Goal: Information Seeking & Learning: Learn about a topic

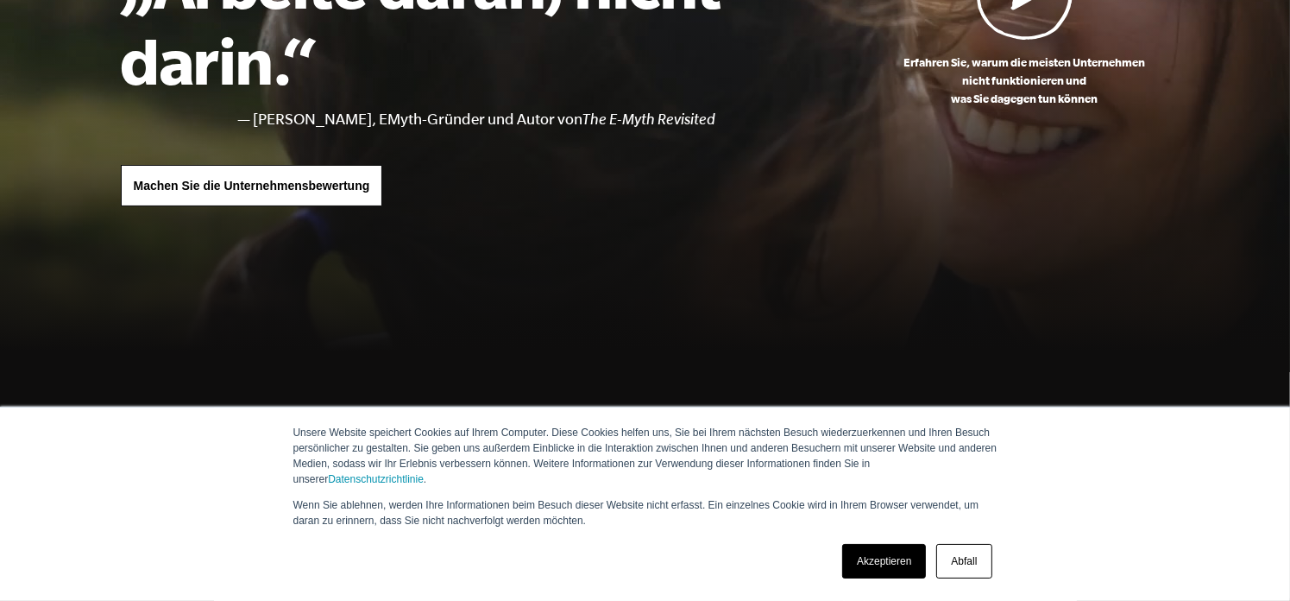
scroll to position [259, 0]
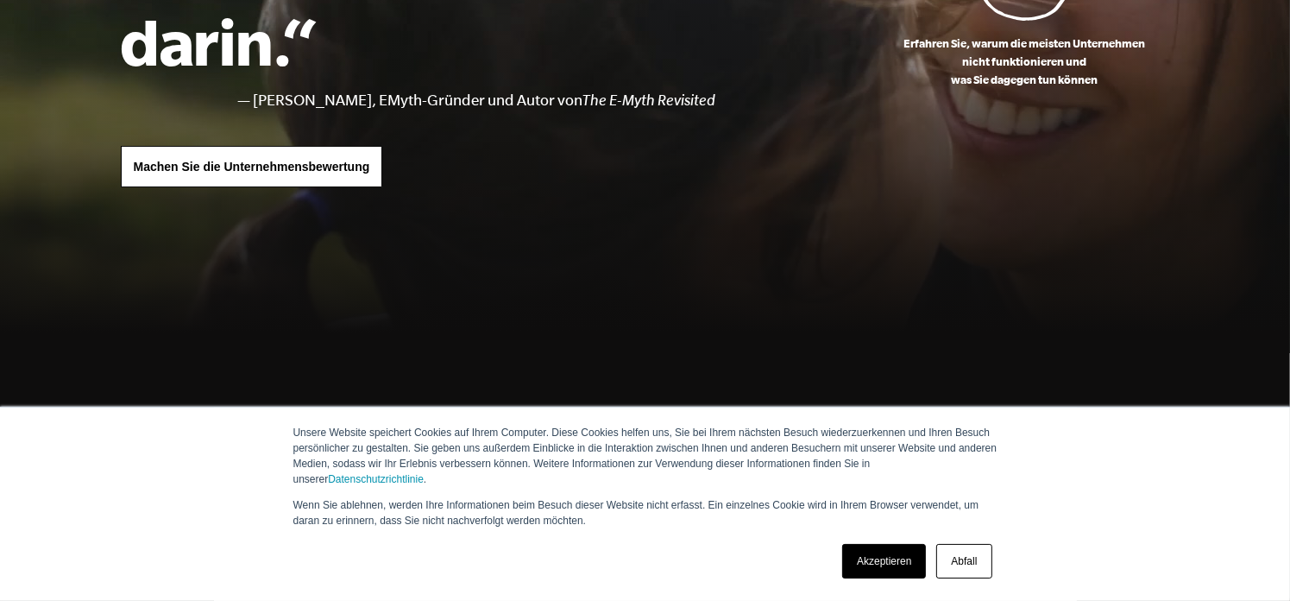
click at [898, 563] on font "Akzeptieren" at bounding box center [884, 561] width 54 height 12
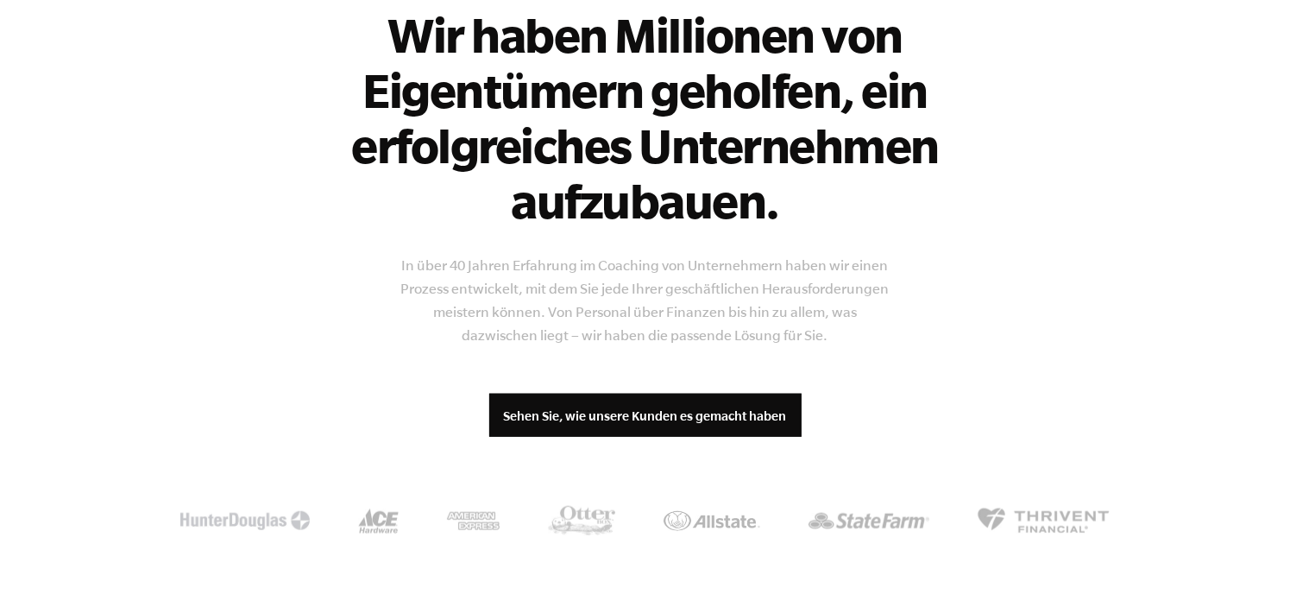
scroll to position [1553, 0]
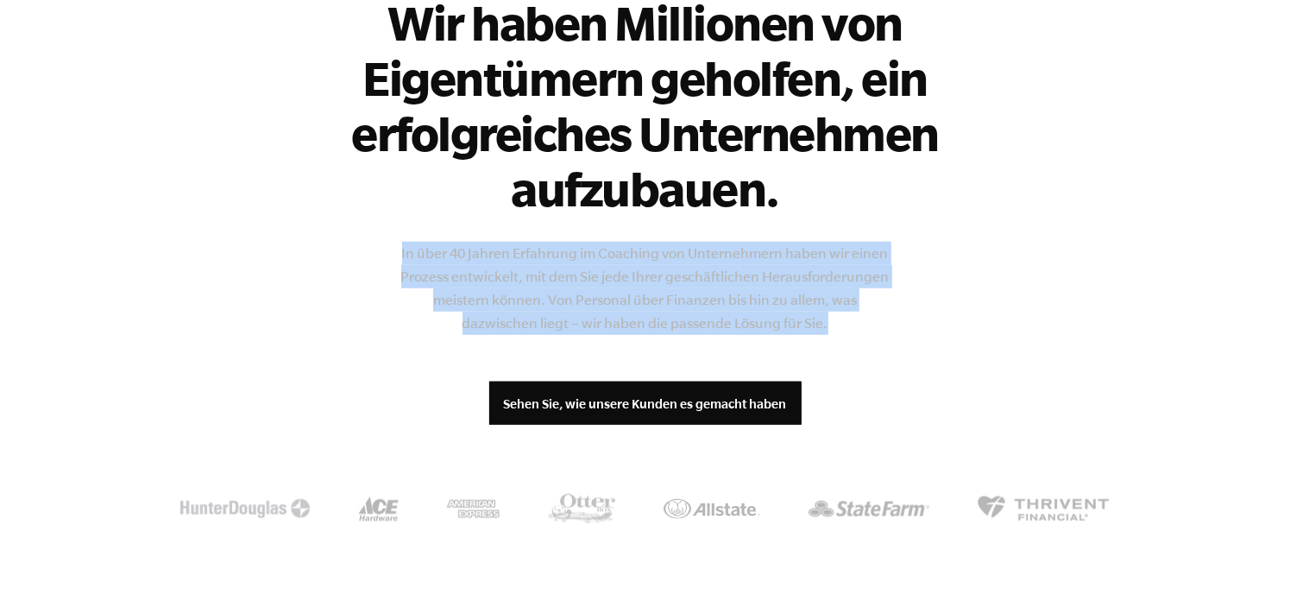
drag, startPoint x: 811, startPoint y: 319, endPoint x: 376, endPoint y: 236, distance: 442.8
click at [376, 236] on div "Kundengeschichten Wir haben Millionen von Eigentümern geholfen, ein erfolgreich…" at bounding box center [645, 245] width 1049 height 698
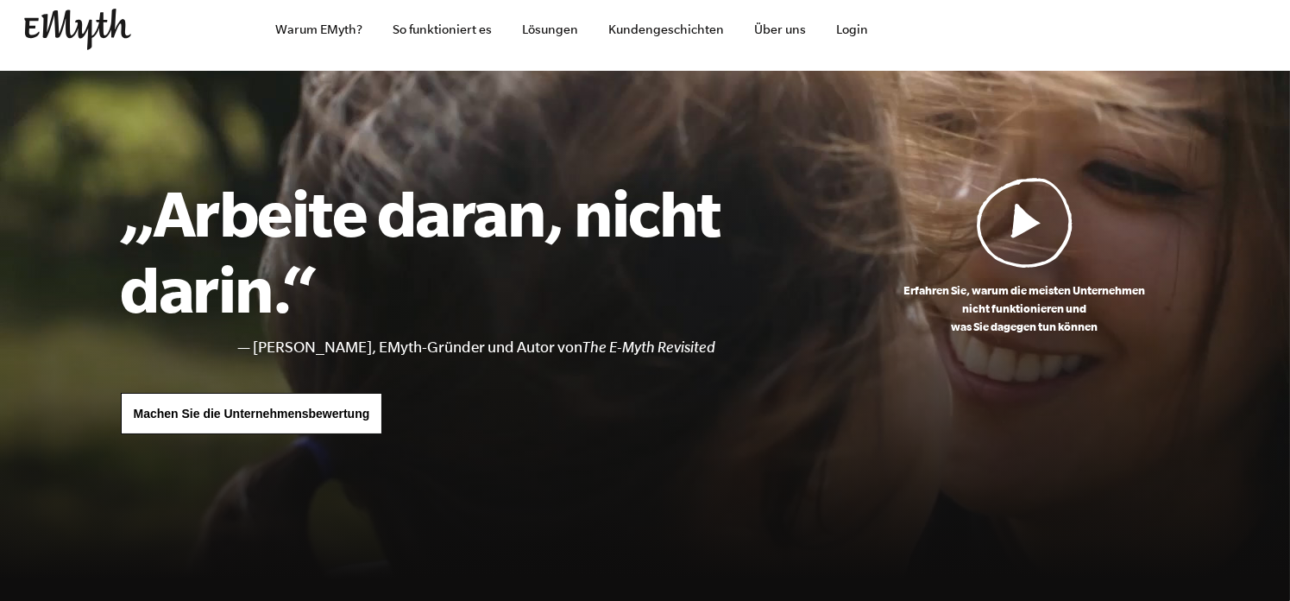
scroll to position [0, 0]
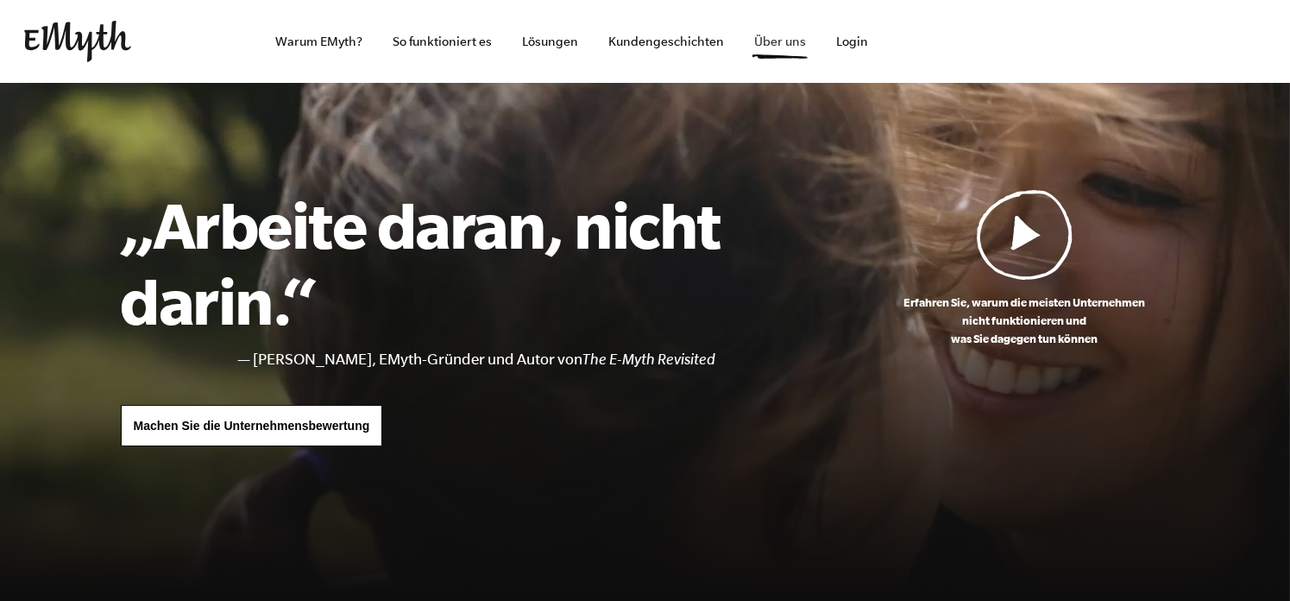
click at [777, 47] on font "Über uns" at bounding box center [780, 42] width 52 height 14
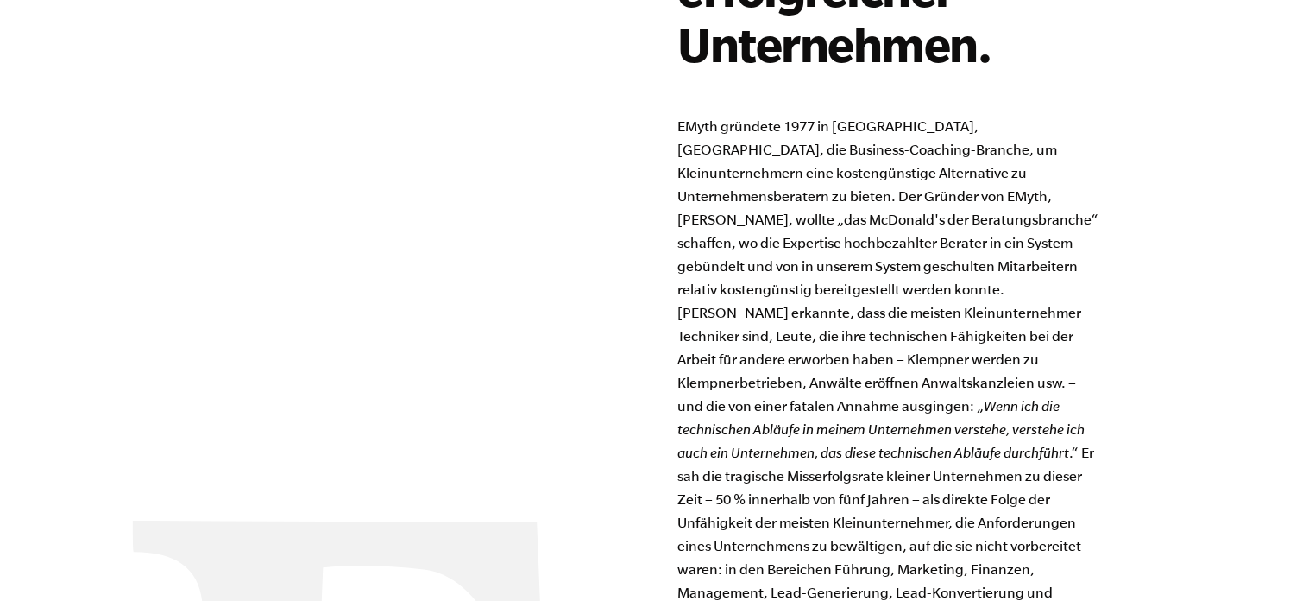
scroll to position [1553, 0]
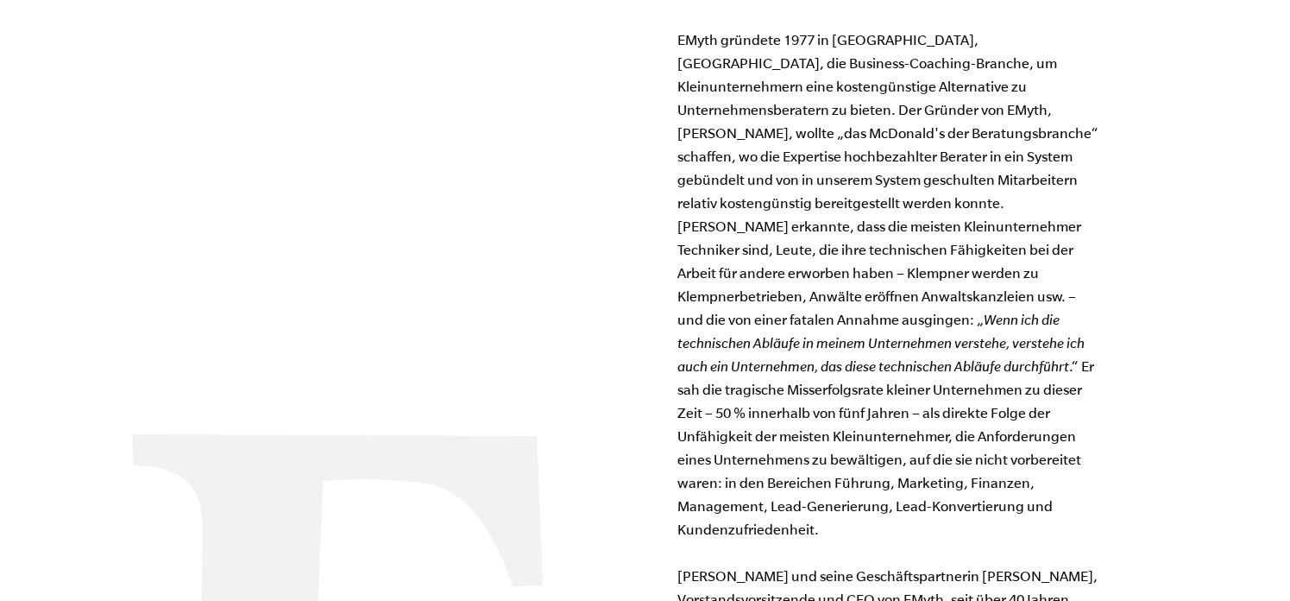
click at [860, 133] on font "EMyth gründete 1977 in San Mateo, Kalifornien, die Business-Coaching-Branche, u…" at bounding box center [888, 179] width 421 height 295
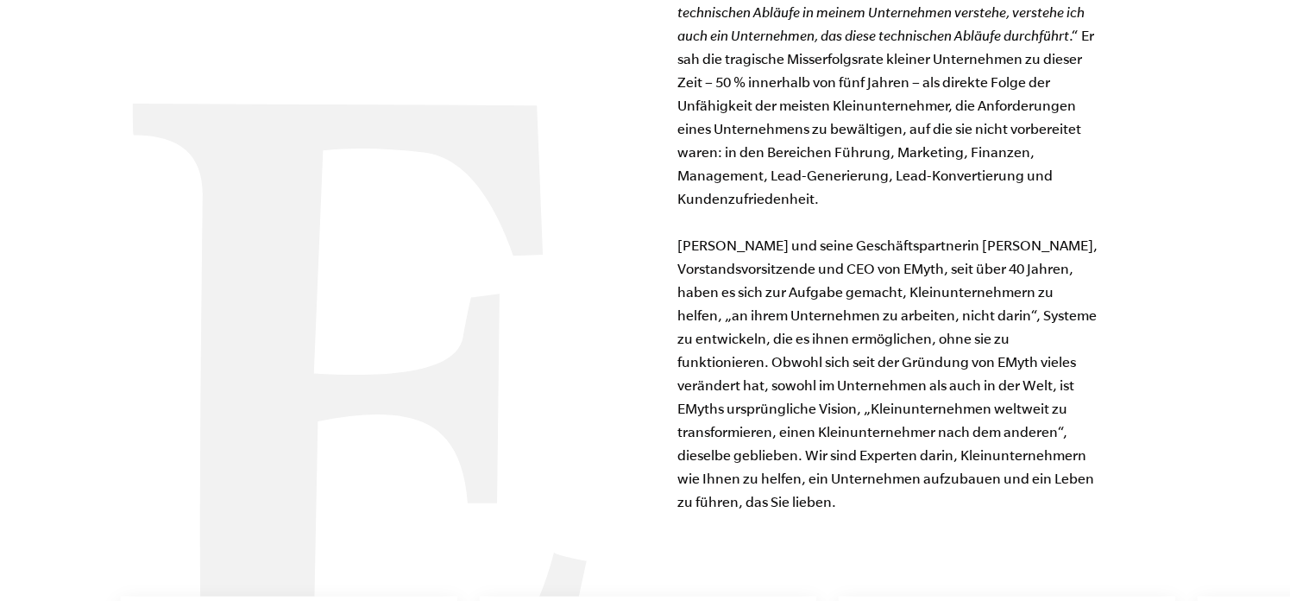
scroll to position [1898, 0]
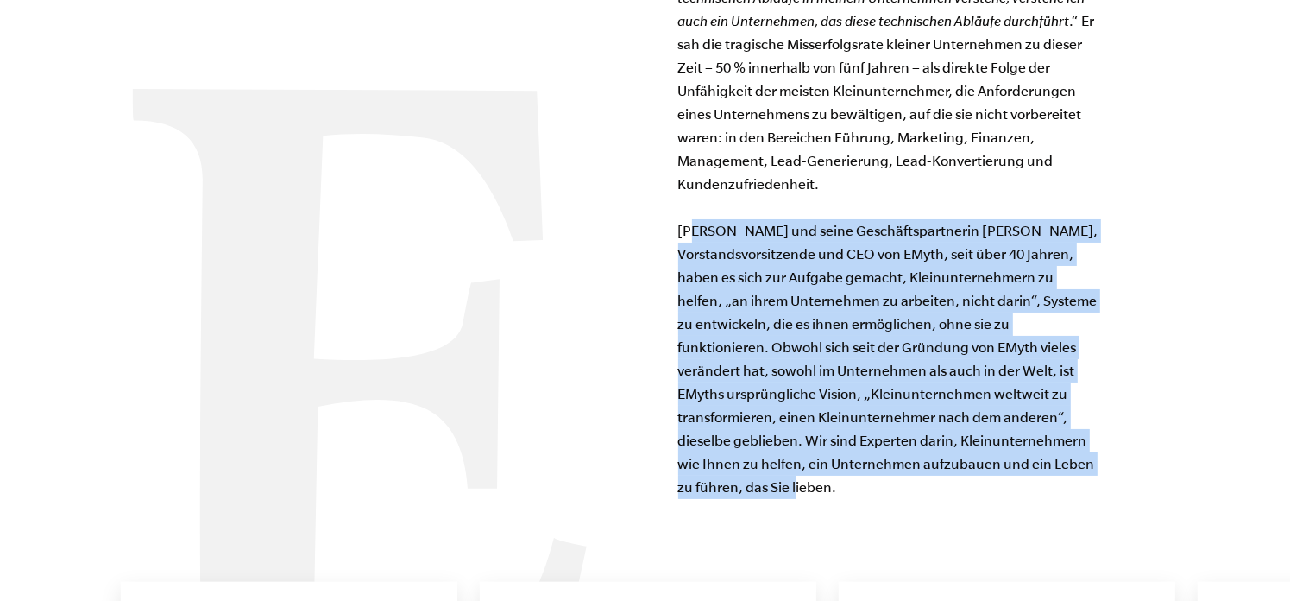
drag, startPoint x: 678, startPoint y: 209, endPoint x: 1187, endPoint y: 455, distance: 565.3
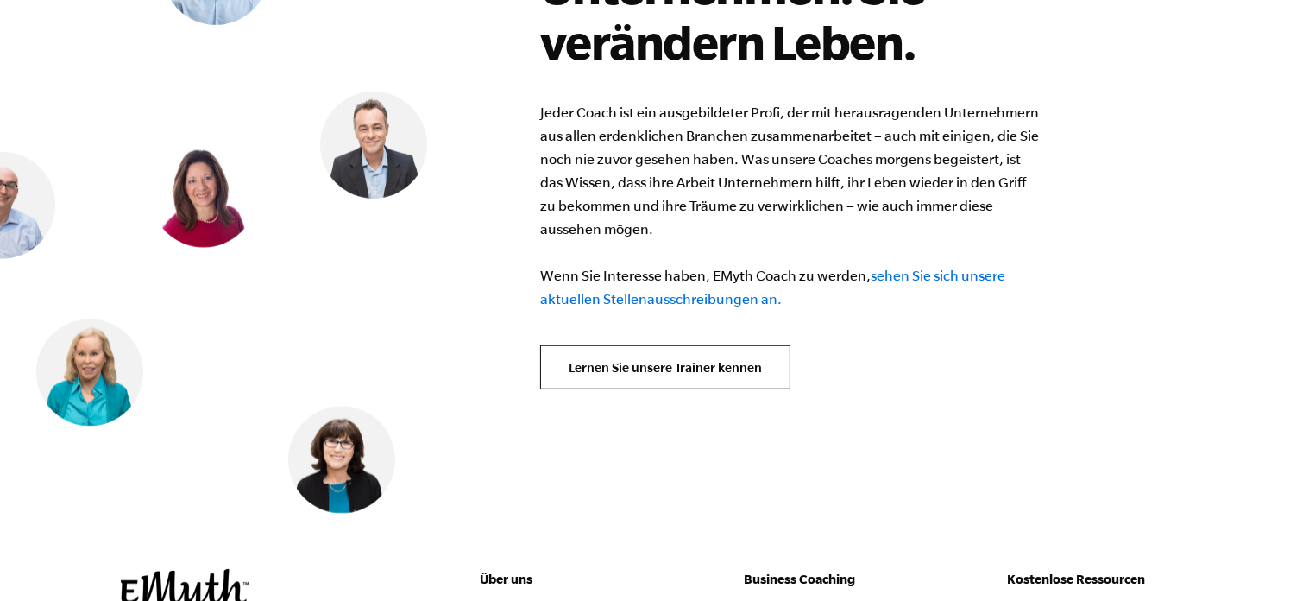
scroll to position [7732, 0]
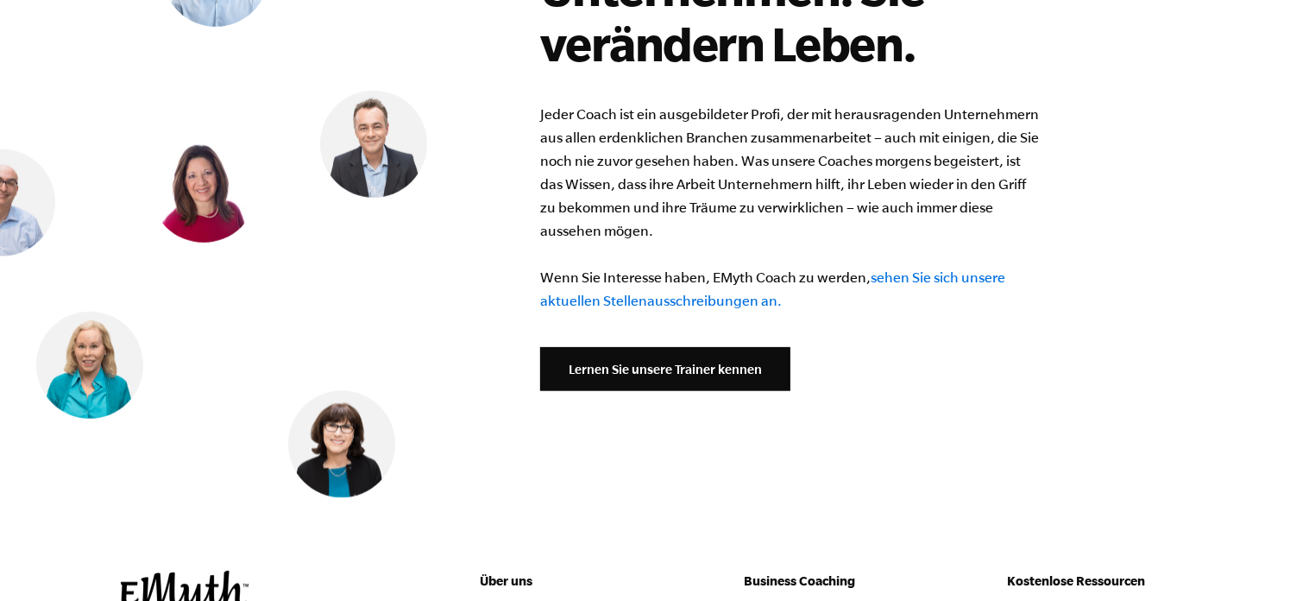
click at [654, 362] on font "Lernen Sie unsere Trainer kennen" at bounding box center [665, 369] width 193 height 15
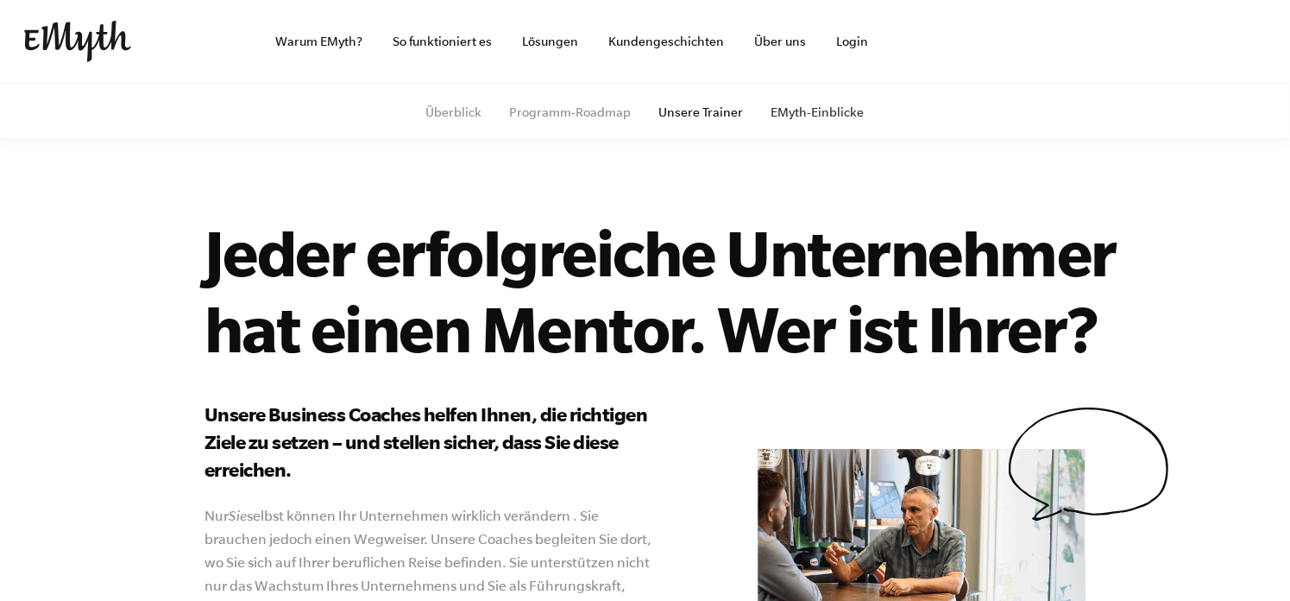
click at [816, 110] on font "EMyth-Einblicke" at bounding box center [817, 112] width 93 height 14
